Goal: Information Seeking & Learning: Learn about a topic

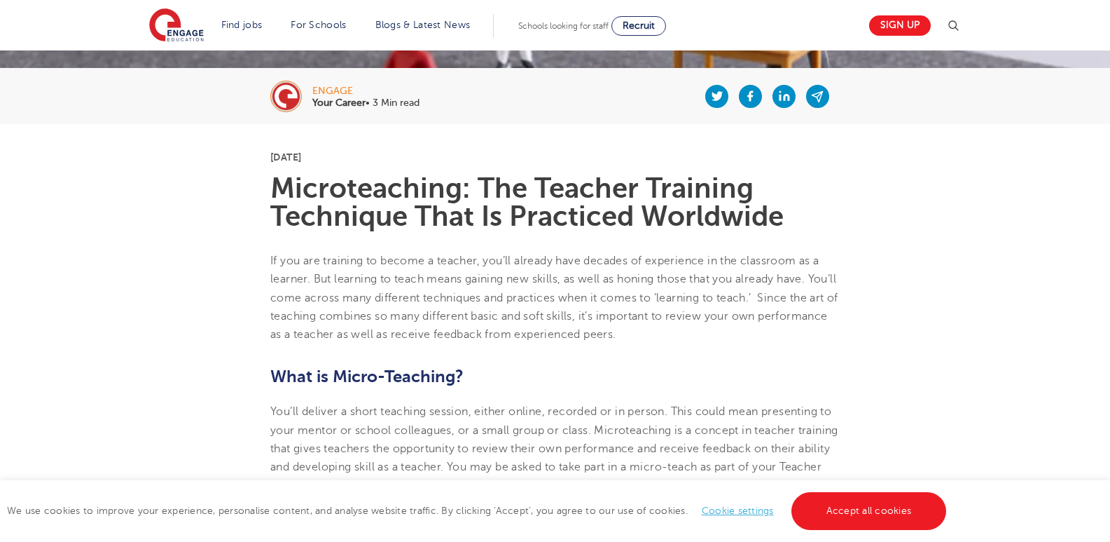
scroll to position [490, 0]
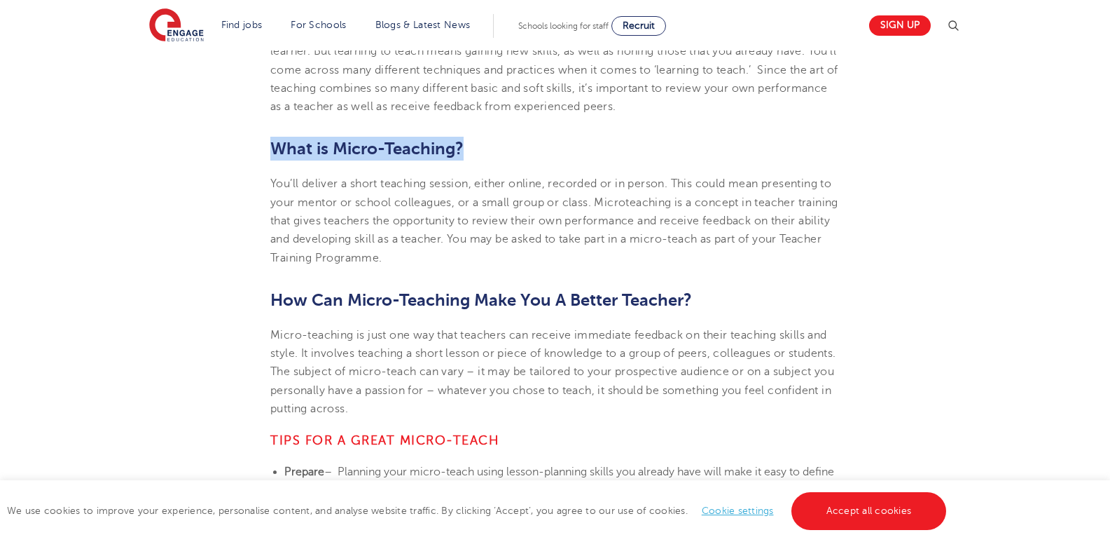
drag, startPoint x: 273, startPoint y: 146, endPoint x: 474, endPoint y: 154, distance: 200.5
click at [475, 156] on h2 "What is Micro-Teaching?" at bounding box center [555, 149] width 570 height 24
copy h2 "What is Micro-Teaching?"
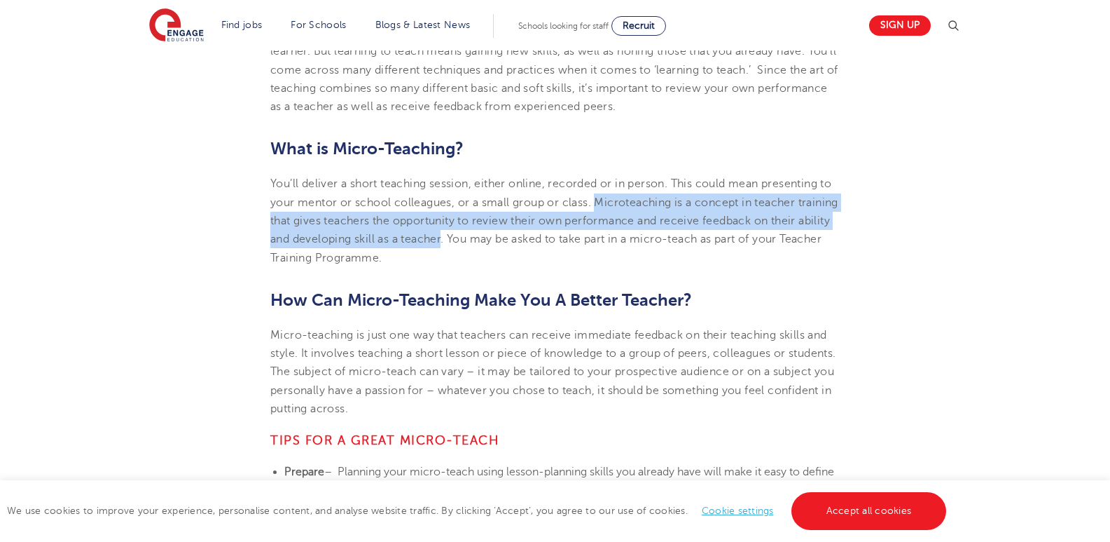
drag, startPoint x: 598, startPoint y: 201, endPoint x: 507, endPoint y: 235, distance: 98.0
click at [507, 235] on p "You’ll deliver a short teaching session, either online, recorded or in person. …" at bounding box center [555, 220] width 570 height 92
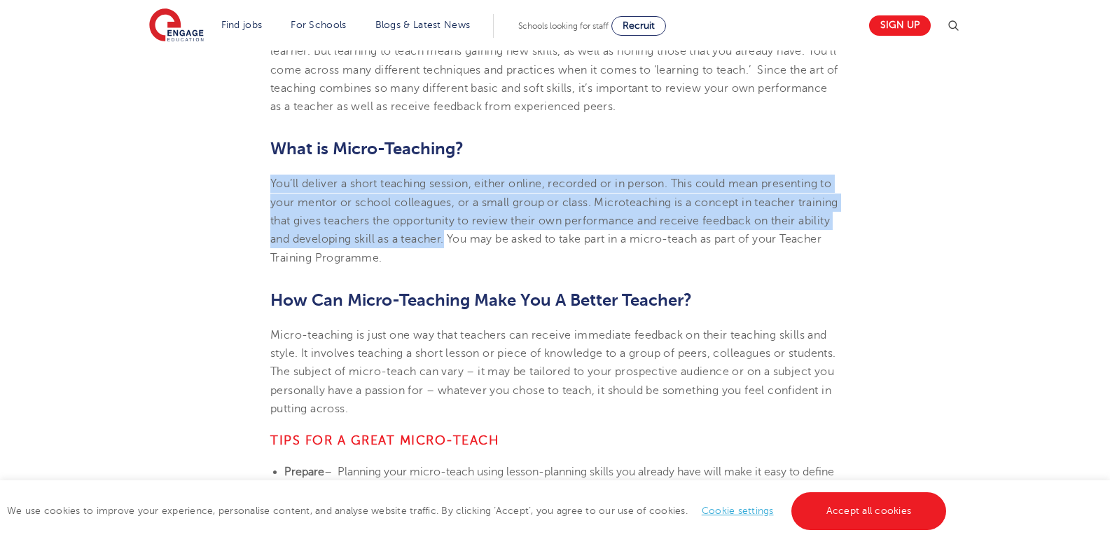
drag, startPoint x: 509, startPoint y: 238, endPoint x: 271, endPoint y: 181, distance: 244.9
click at [271, 181] on p "You’ll deliver a short teaching session, either online, recorded or in person. …" at bounding box center [555, 220] width 570 height 92
copy p "You’ll deliver a short teaching session, either online, recorded or in person. …"
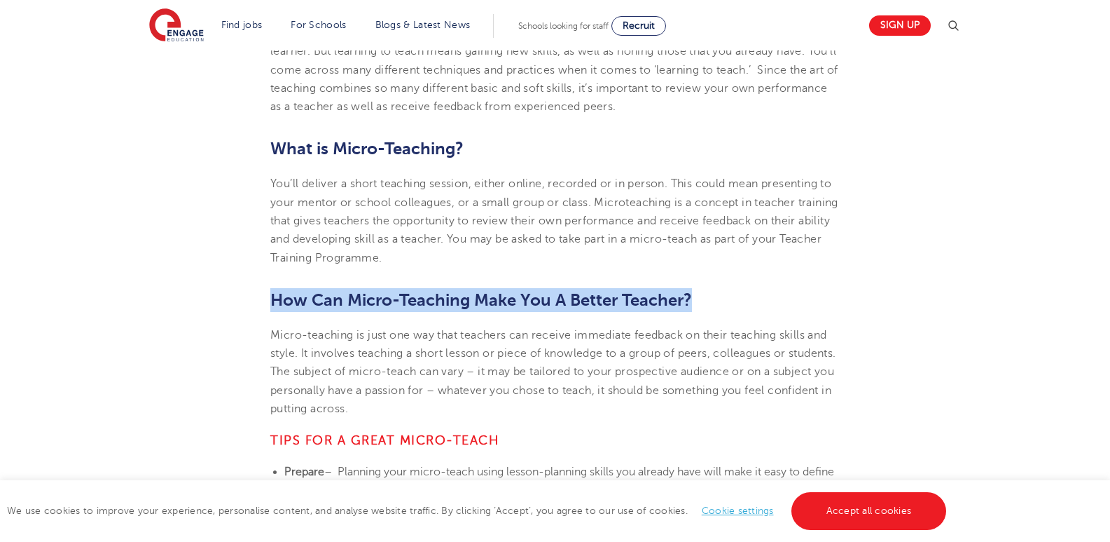
drag, startPoint x: 270, startPoint y: 303, endPoint x: 714, endPoint y: 301, distance: 443.5
click at [714, 301] on h2 "How Can Micro-Teaching Make You A Better Teacher?" at bounding box center [555, 300] width 570 height 24
copy h2 "How Can Micro-Teaching Make You A Better Teacher?"
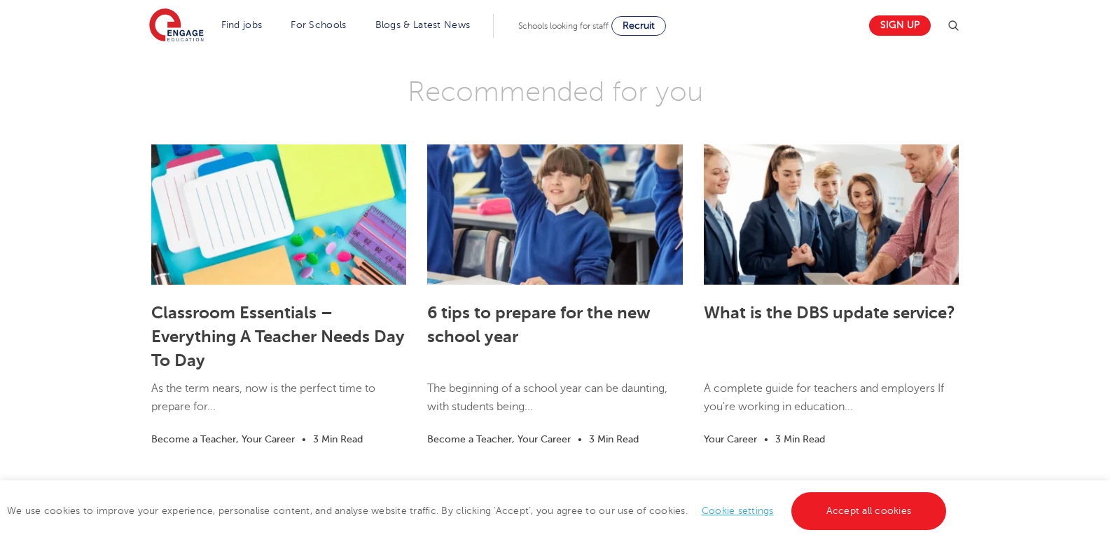
scroll to position [1611, 0]
